Goal: Use online tool/utility: Utilize a website feature to perform a specific function

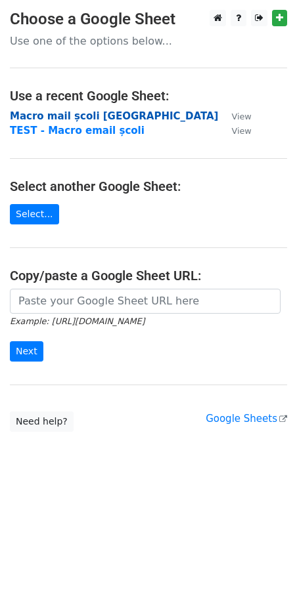
click at [59, 116] on strong "Macro mail școli [GEOGRAPHIC_DATA]" at bounding box center [114, 116] width 208 height 12
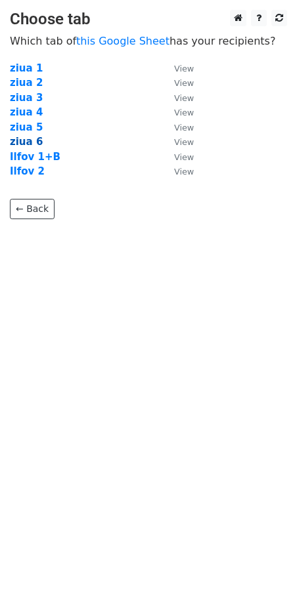
click at [17, 144] on strong "ziua 6" at bounding box center [26, 142] width 33 height 12
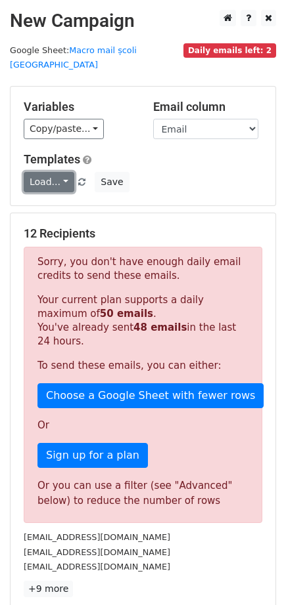
click at [56, 172] on link "Load..." at bounding box center [49, 182] width 51 height 20
click at [47, 202] on link "Email școli" at bounding box center [76, 212] width 104 height 21
